Goal: Task Accomplishment & Management: Manage account settings

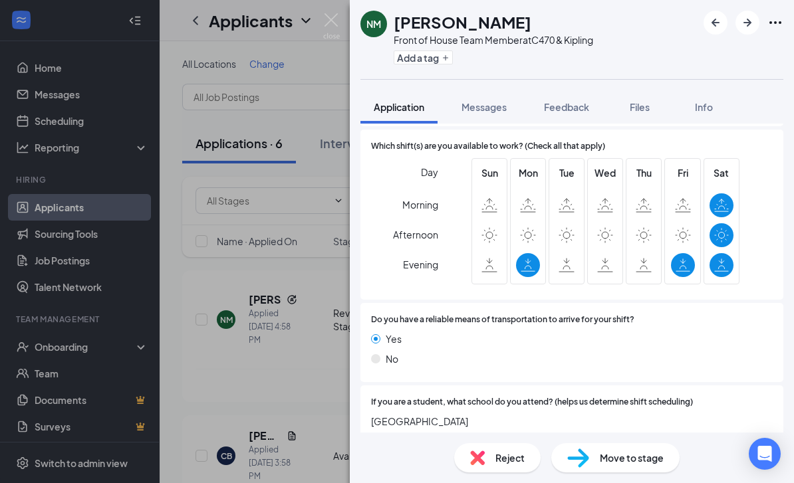
scroll to position [1242, 0]
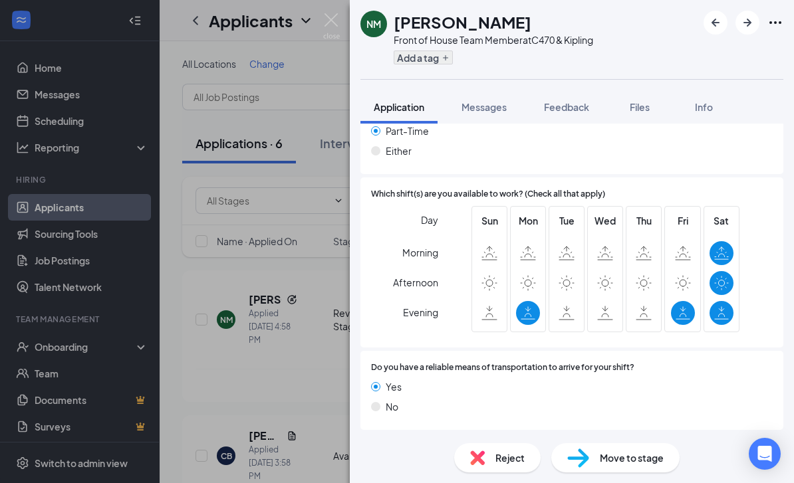
click at [436, 59] on button "Add a tag" at bounding box center [423, 58] width 59 height 14
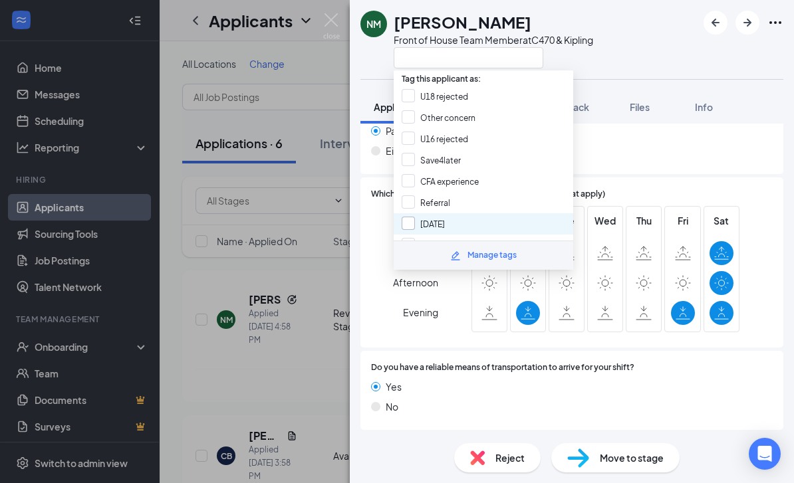
click at [412, 217] on input "[DATE]" at bounding box center [423, 224] width 43 height 15
checkbox input "true"
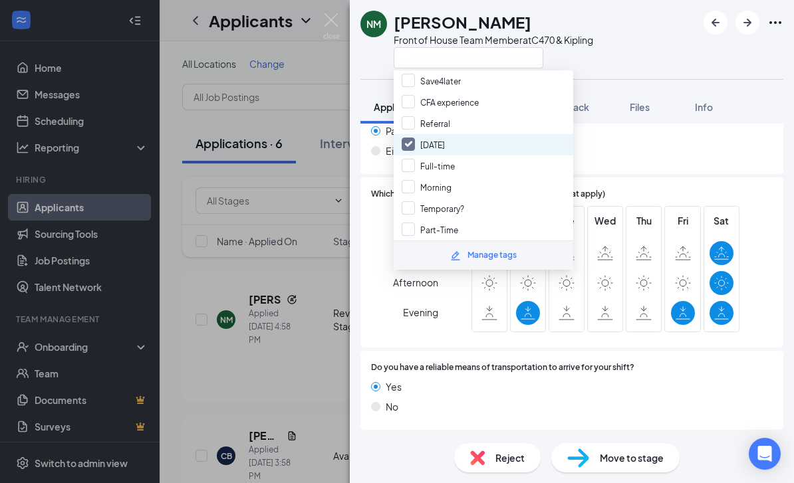
scroll to position [94, 0]
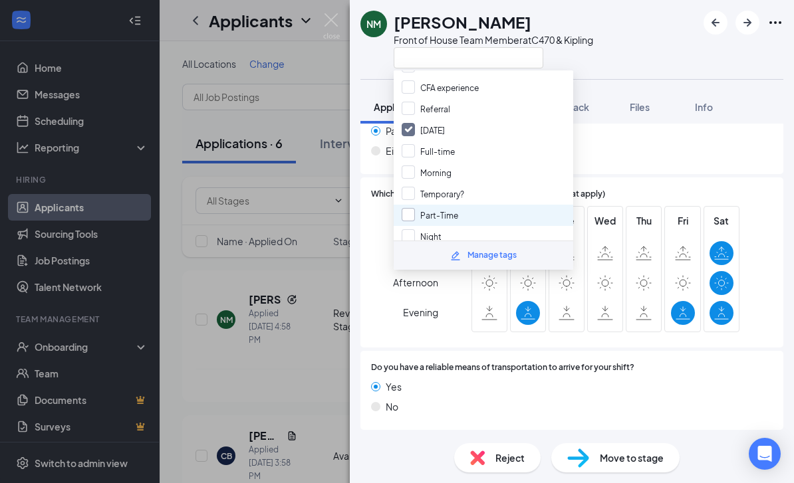
click at [412, 208] on input "Part-Time" at bounding box center [430, 215] width 57 height 15
checkbox input "true"
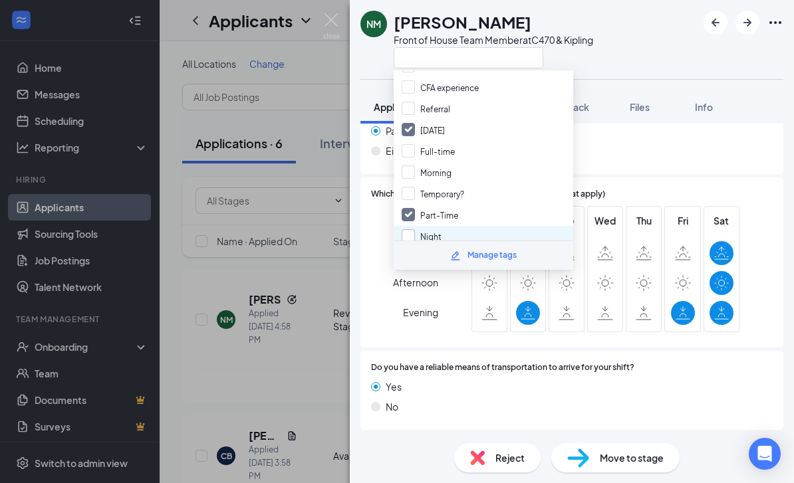
click at [412, 229] on input "Night" at bounding box center [422, 236] width 40 height 15
checkbox input "true"
click at [634, 77] on div "NM [PERSON_NAME] Front of House Team Member at C470 & Kipling" at bounding box center [572, 39] width 444 height 79
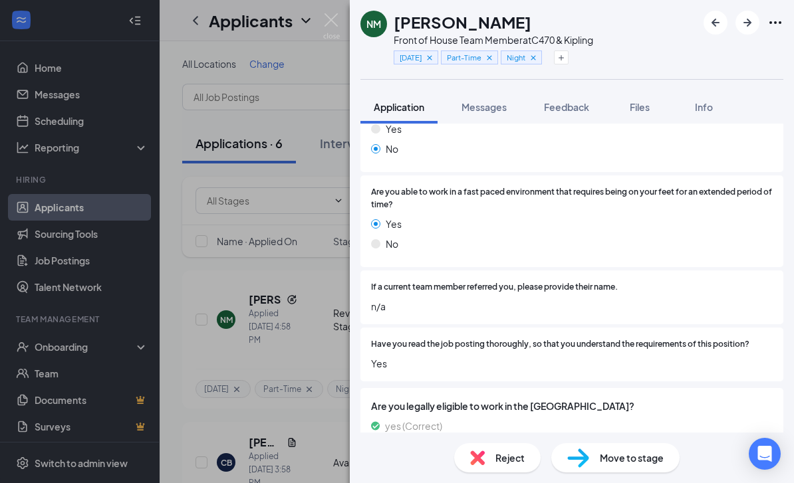
scroll to position [567, 0]
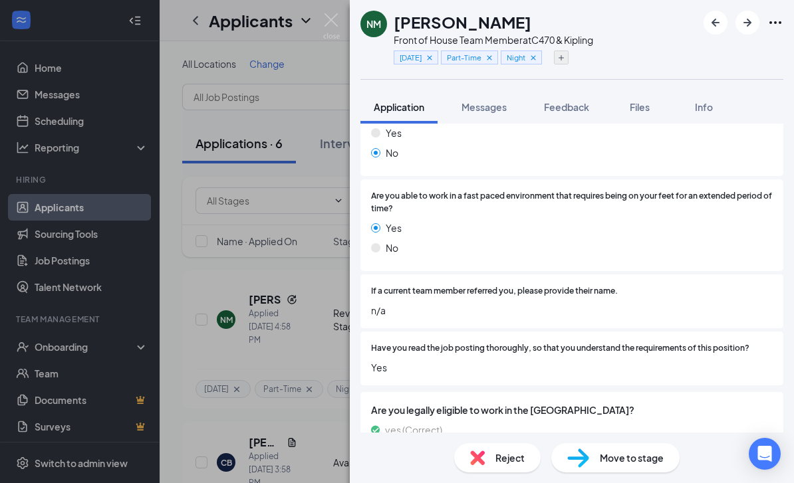
click at [567, 60] on button "button" at bounding box center [561, 58] width 15 height 14
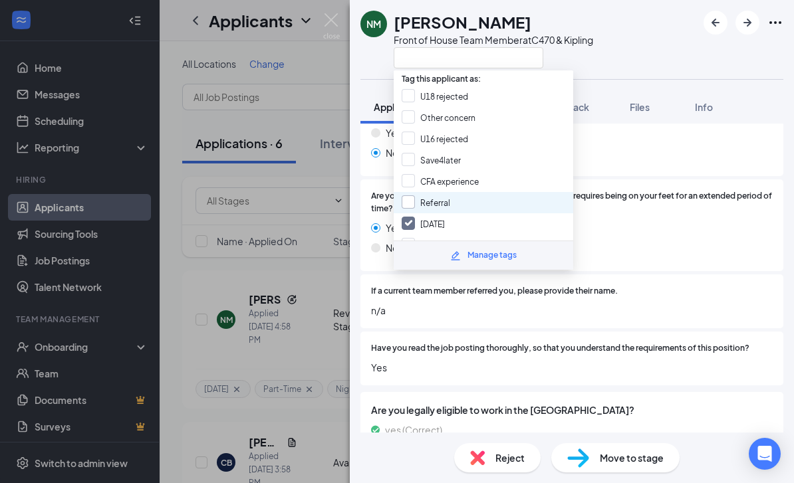
click at [410, 195] on input "Referral" at bounding box center [426, 202] width 49 height 15
checkbox input "true"
click at [646, 53] on div "NM [PERSON_NAME] Front of House Team Member at C470 & Kipling" at bounding box center [572, 39] width 444 height 79
